Goal: Navigation & Orientation: Find specific page/section

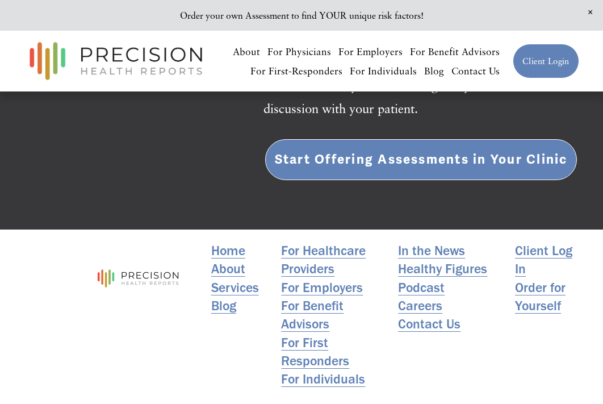
scroll to position [2231, 0]
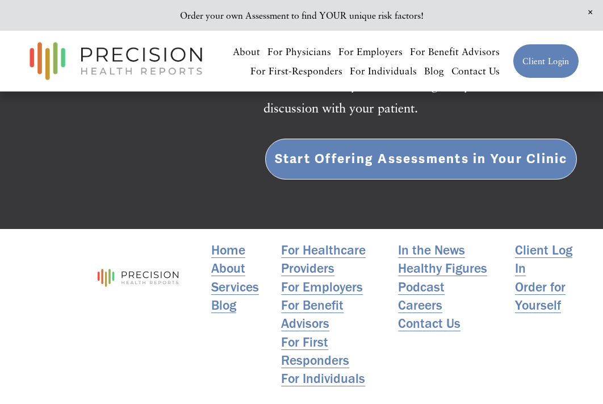
click at [250, 278] on link "Services" at bounding box center [235, 287] width 48 height 18
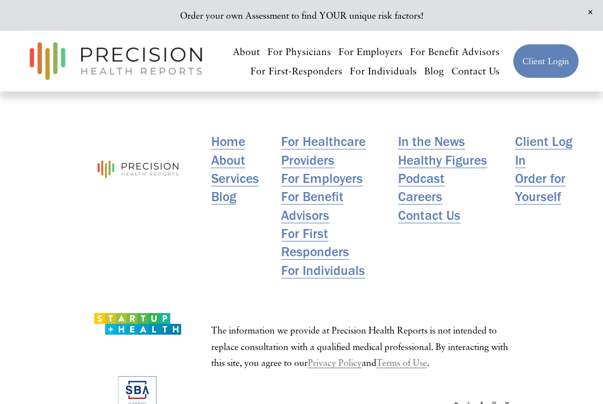
scroll to position [1899, 0]
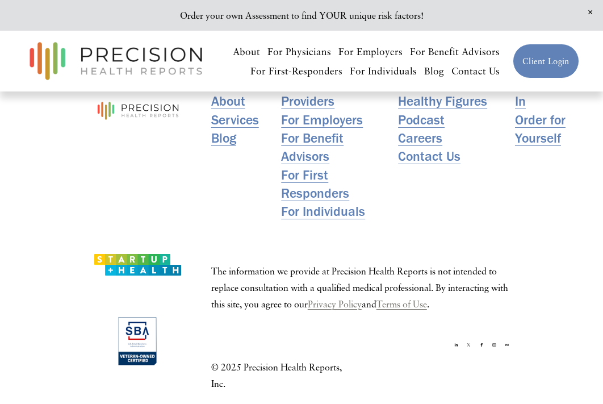
scroll to position [4055, 0]
